Goal: Transaction & Acquisition: Purchase product/service

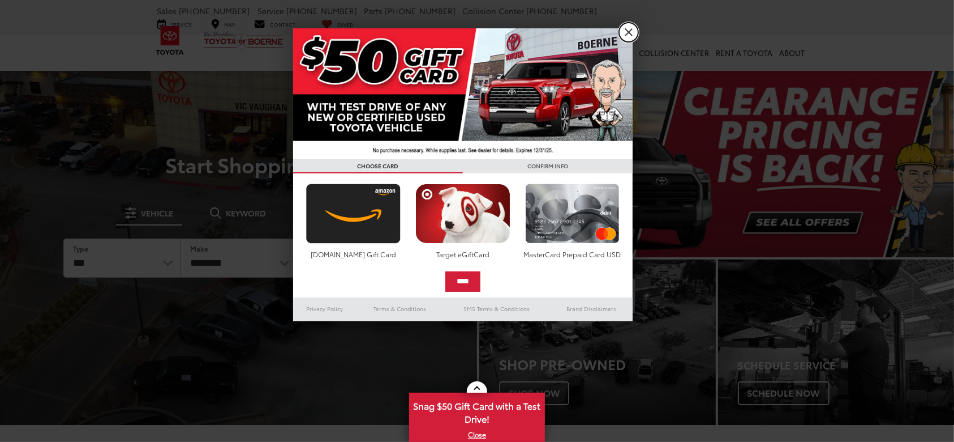
click at [631, 33] on link "X" at bounding box center [628, 32] width 19 height 19
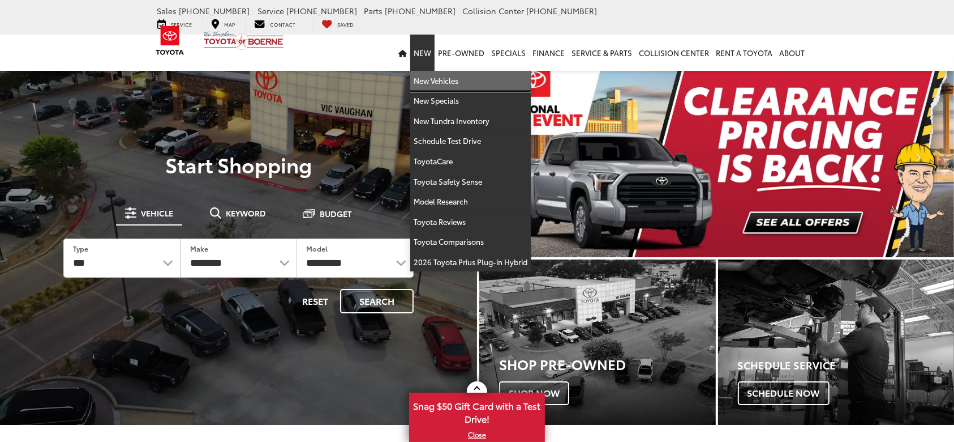
click at [434, 71] on link "New Vehicles" at bounding box center [470, 81] width 121 height 20
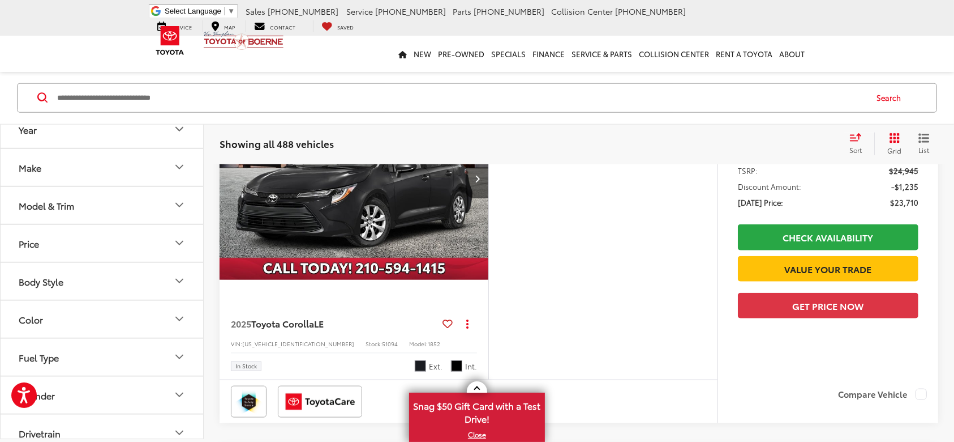
scroll to position [1244, 0]
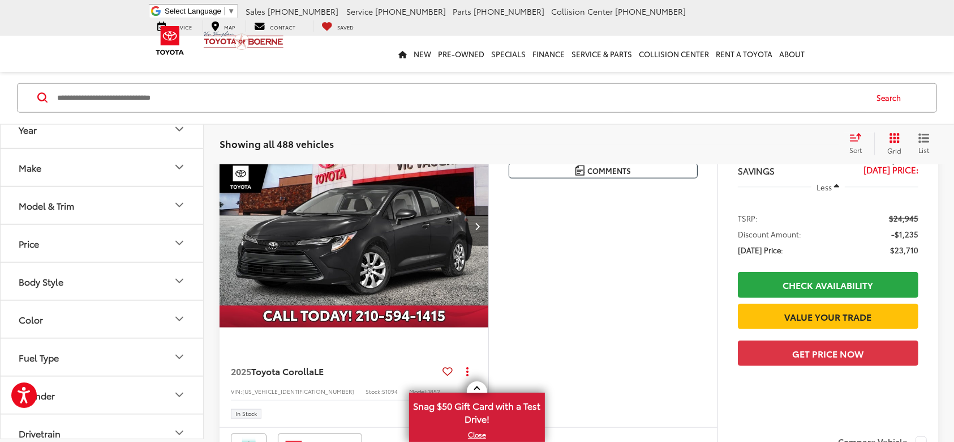
click at [184, 169] on icon "Make" at bounding box center [180, 167] width 14 height 14
click at [187, 198] on button "Model & Trim" at bounding box center [103, 204] width 204 height 37
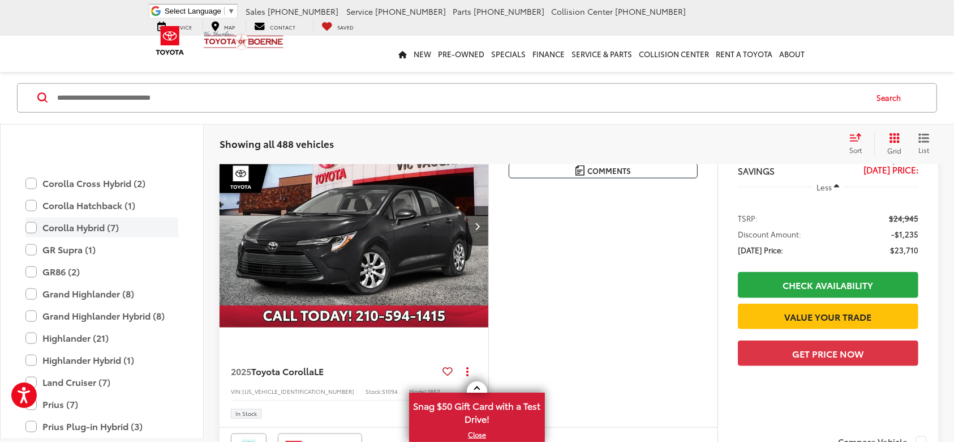
scroll to position [294, 0]
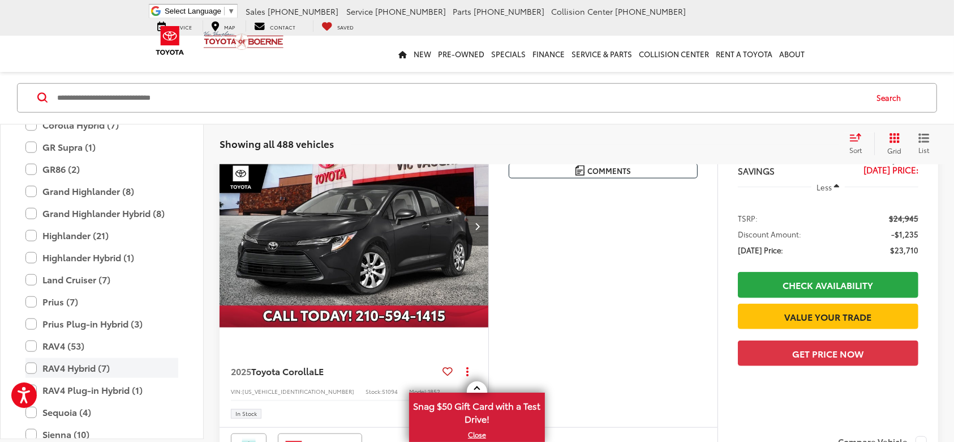
click at [34, 366] on label "RAV4 Hybrid (7)" at bounding box center [101, 368] width 153 height 20
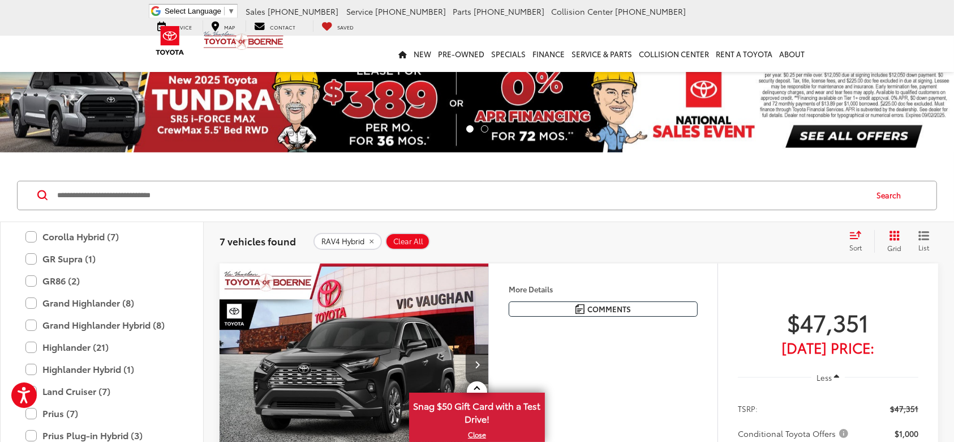
click at [858, 237] on icon "Select sort value" at bounding box center [856, 234] width 12 height 8
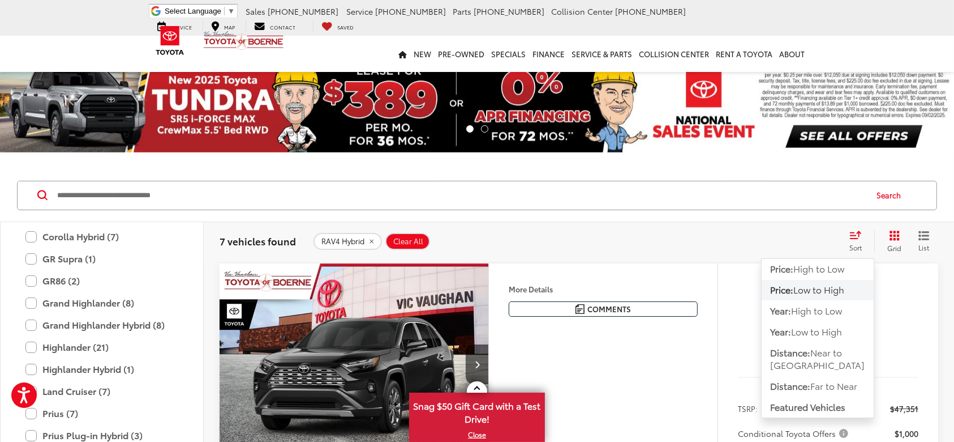
click at [832, 283] on span "Low to High" at bounding box center [819, 288] width 51 height 13
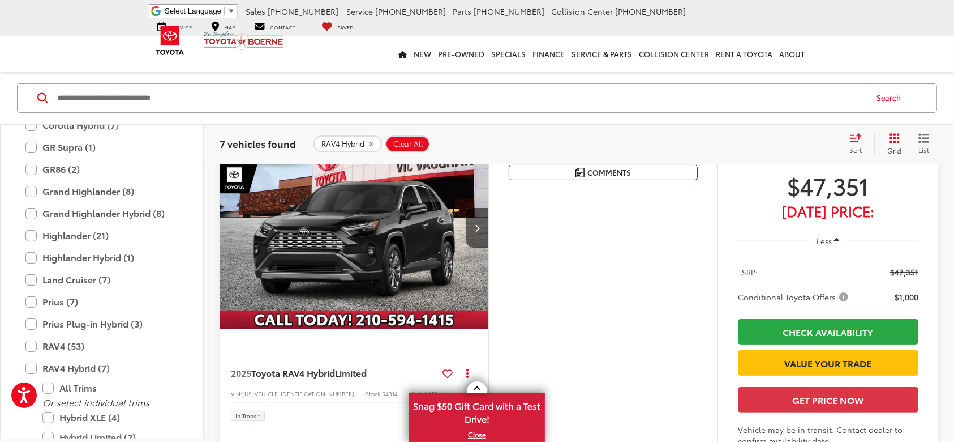
scroll to position [151, 0]
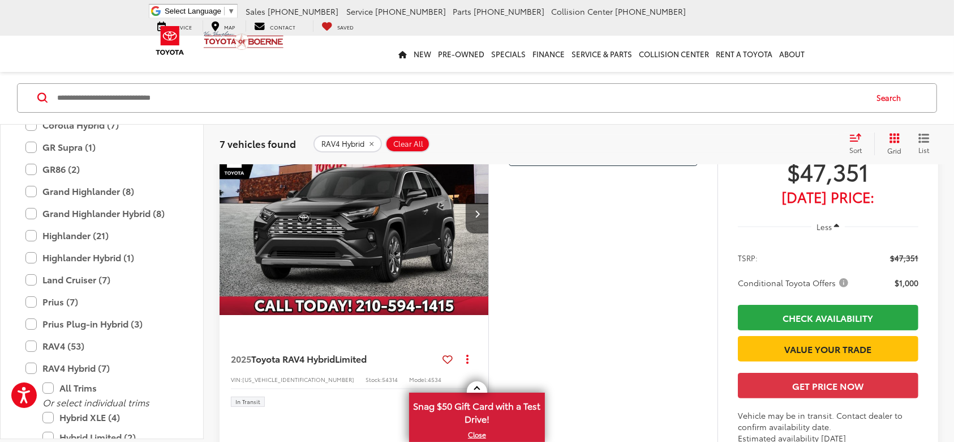
click at [860, 138] on icon "Select sort value" at bounding box center [856, 137] width 12 height 8
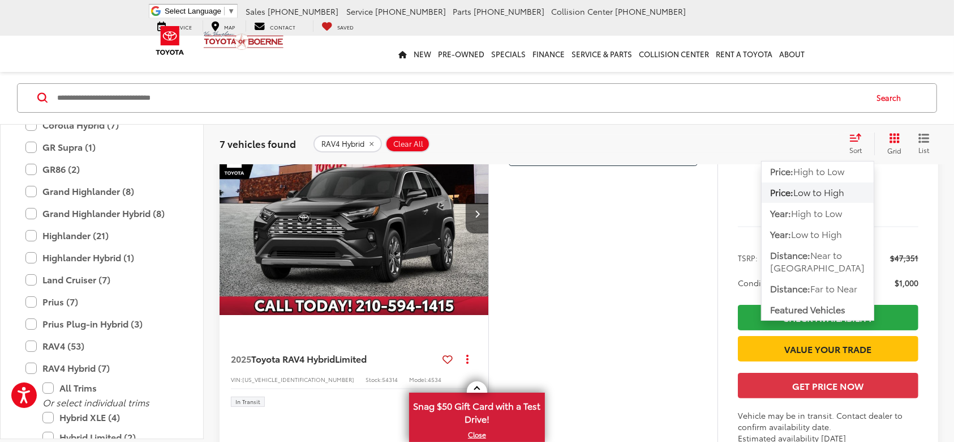
click at [845, 194] on span "Low to High" at bounding box center [819, 191] width 51 height 13
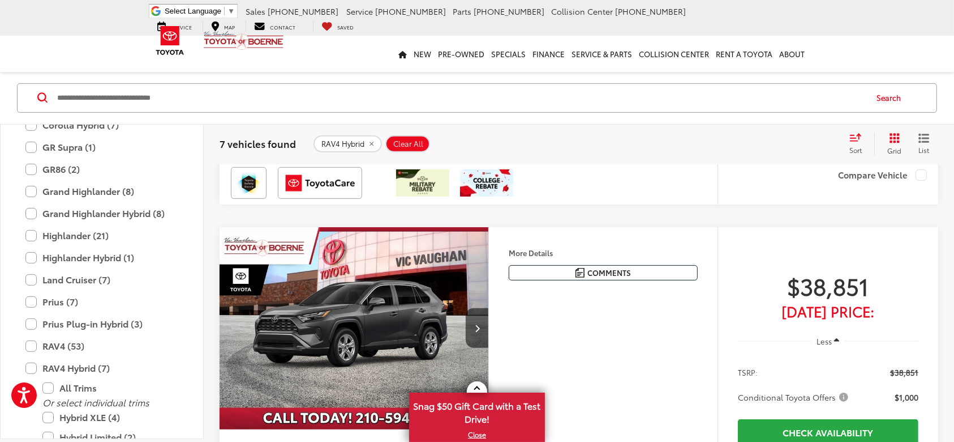
scroll to position [453, 0]
click at [354, 318] on img "2025 Toyota RAV4 Hybrid Hybrid XLE 0" at bounding box center [354, 328] width 271 height 203
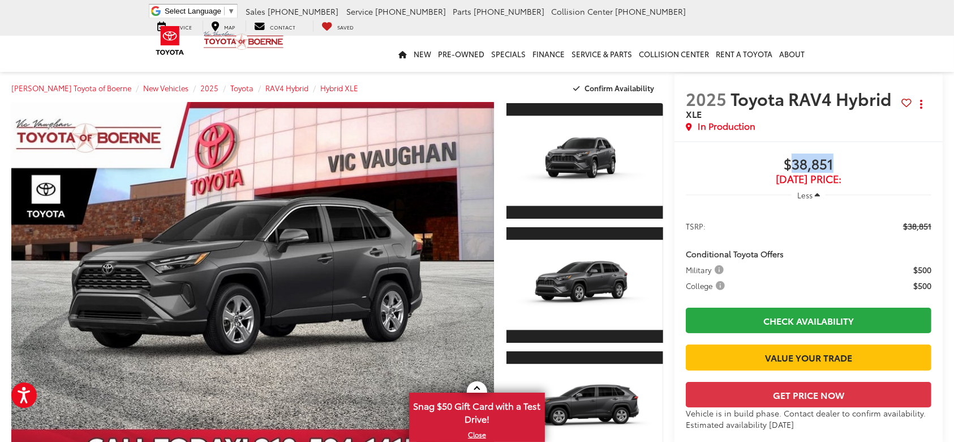
drag, startPoint x: 837, startPoint y: 161, endPoint x: 794, endPoint y: 166, distance: 43.4
click at [794, 166] on span "$38,851" at bounding box center [809, 164] width 246 height 17
